Goal: Task Accomplishment & Management: Manage account settings

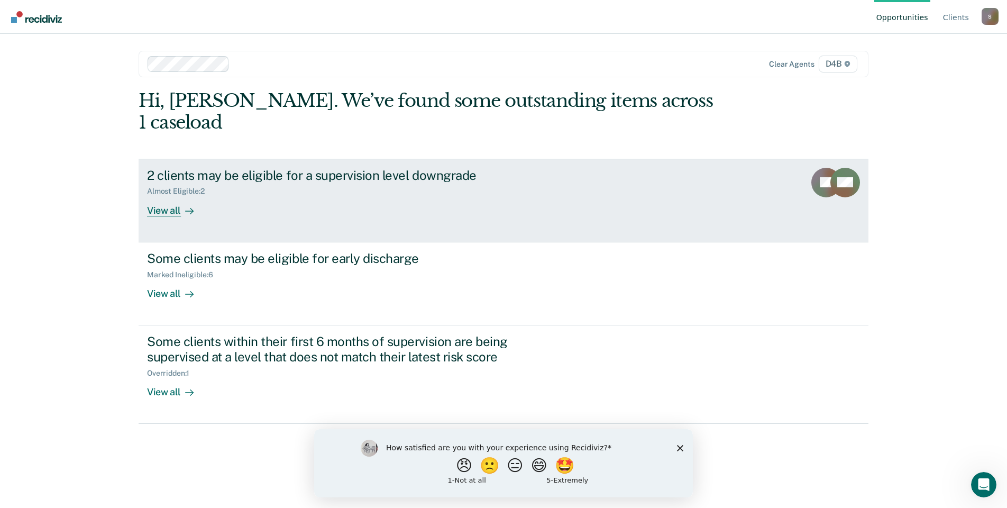
click at [170, 196] on div "View all" at bounding box center [176, 206] width 59 height 21
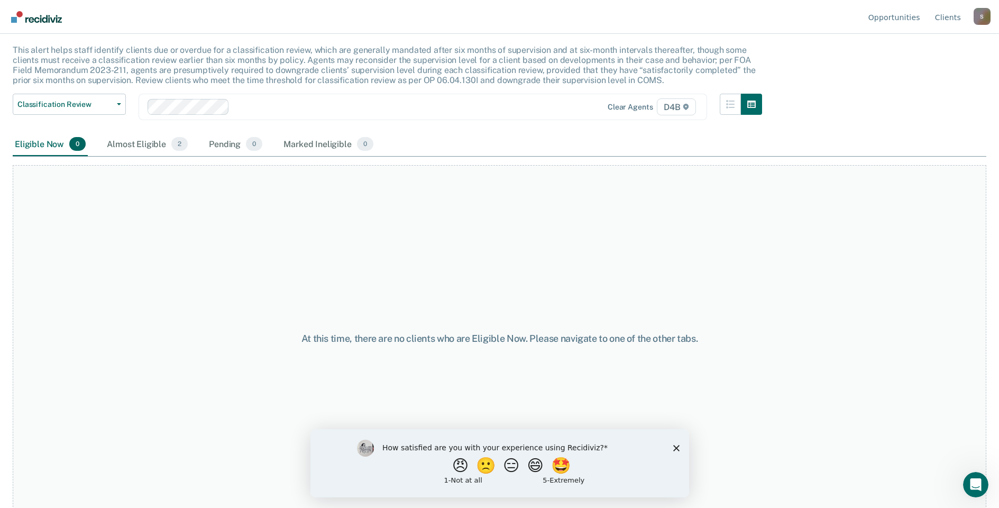
scroll to position [62, 0]
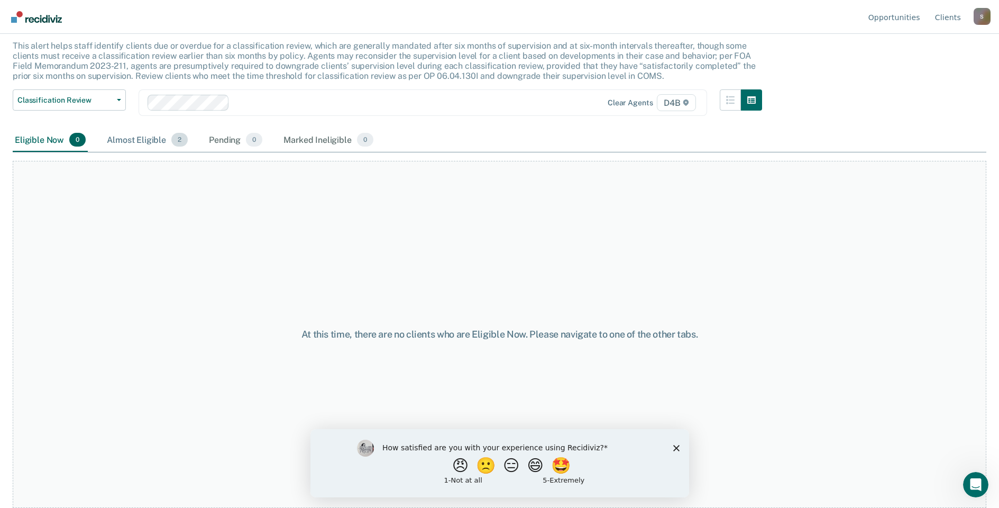
click at [143, 145] on div "Almost Eligible 2" at bounding box center [147, 140] width 85 height 23
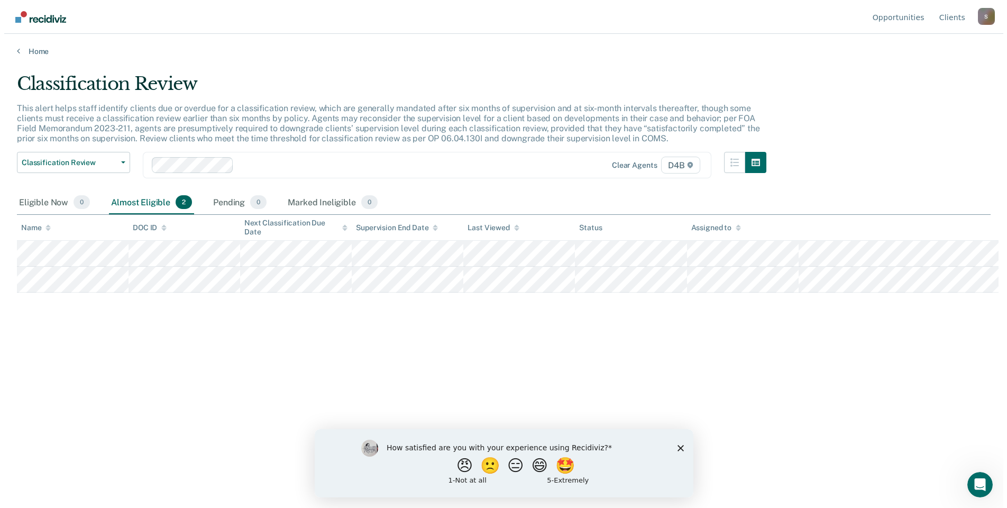
scroll to position [0, 0]
click at [13, 53] on icon at bounding box center [14, 51] width 3 height 8
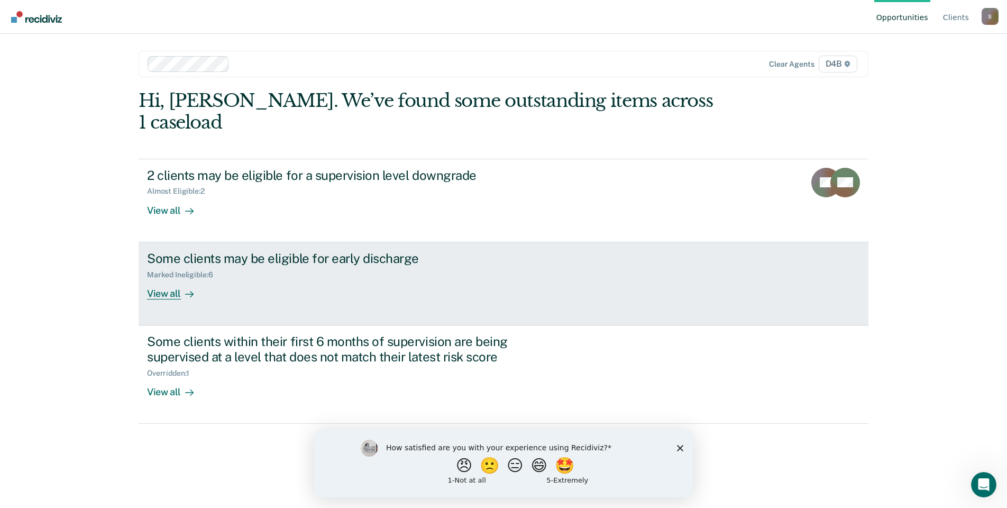
click at [157, 279] on div "View all" at bounding box center [176, 289] width 59 height 21
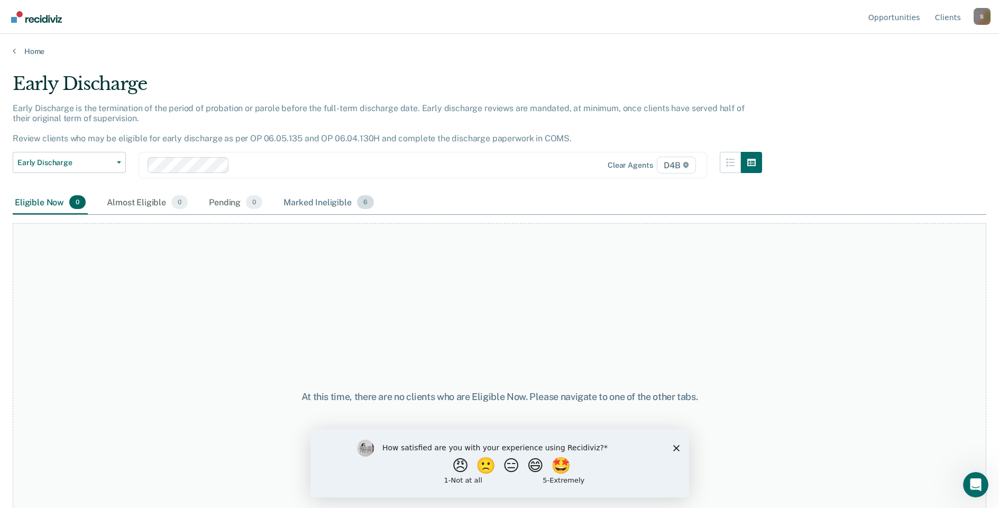
click at [308, 206] on div "Marked Ineligible 6" at bounding box center [328, 202] width 95 height 23
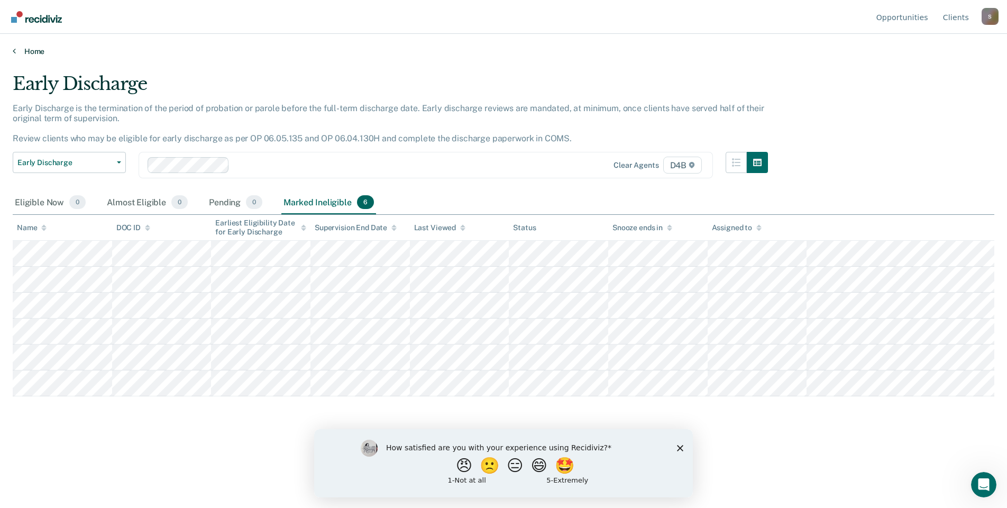
click at [37, 50] on link "Home" at bounding box center [504, 52] width 982 height 10
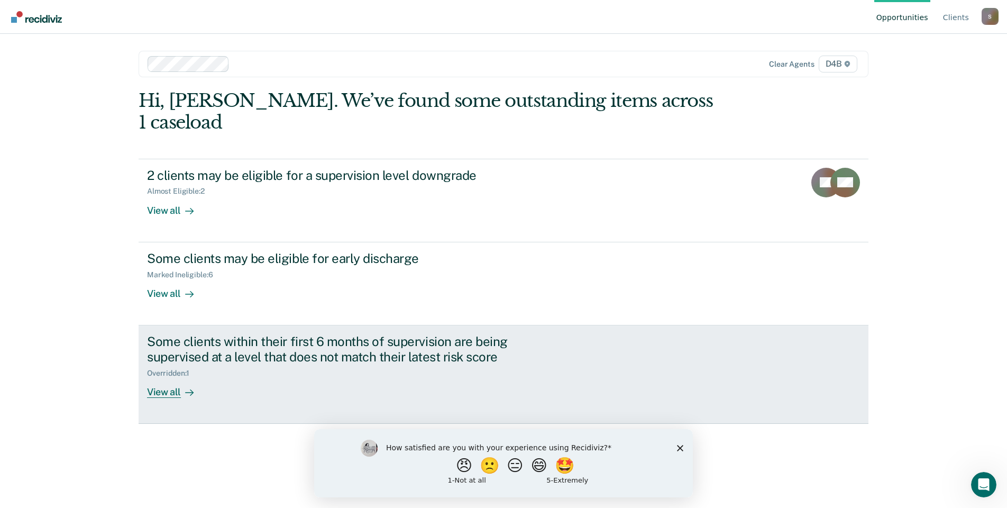
click at [168, 377] on div "View all" at bounding box center [176, 387] width 59 height 21
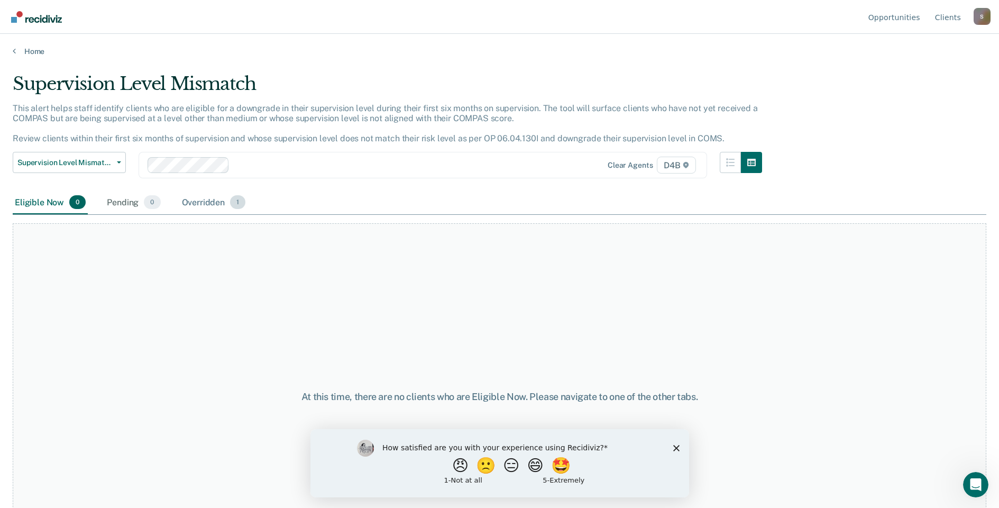
click at [205, 202] on div "Overridden 1" at bounding box center [214, 202] width 68 height 23
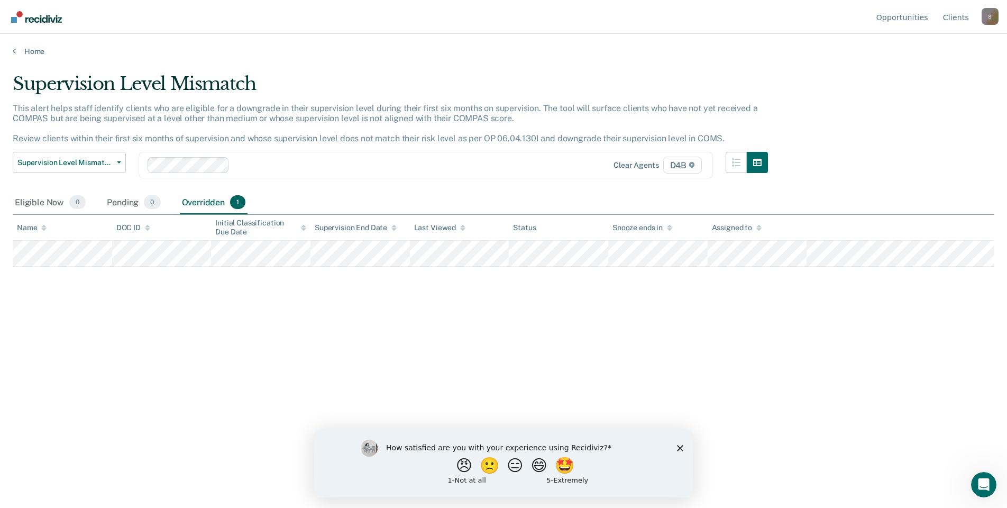
click at [986, 17] on div "S" at bounding box center [990, 16] width 17 height 17
click at [927, 84] on link "Log Out" at bounding box center [947, 83] width 68 height 9
